Goal: Use online tool/utility: Utilize a website feature to perform a specific function

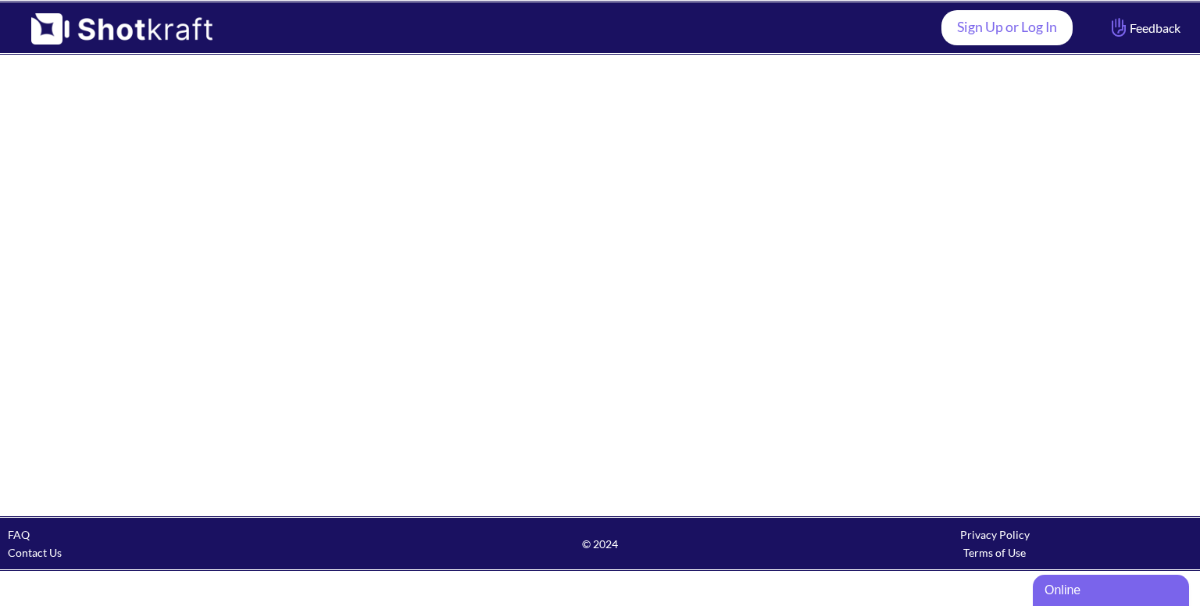
click at [1004, 16] on link "Sign Up or Log In" at bounding box center [1006, 27] width 131 height 35
click at [1000, 19] on link "Sign Up or Log In" at bounding box center [1006, 27] width 131 height 35
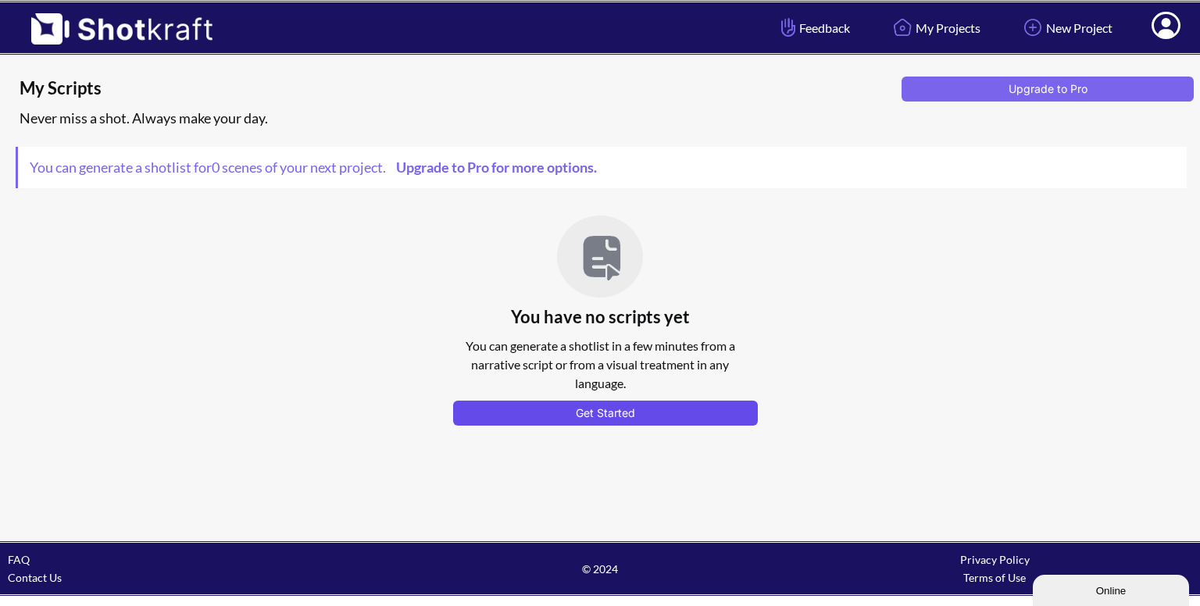
click at [628, 407] on button "Get Started" at bounding box center [605, 413] width 305 height 25
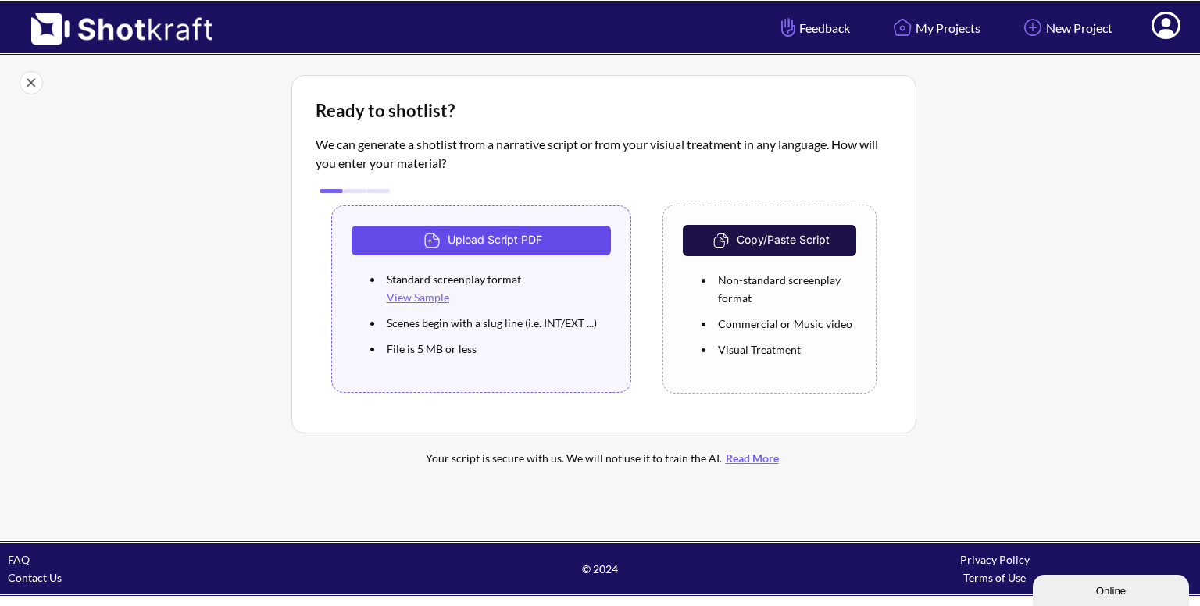
click at [500, 237] on button "Upload Script PDF" at bounding box center [480, 241] width 259 height 30
